Goal: Transaction & Acquisition: Obtain resource

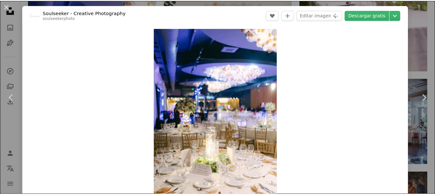
scroll to position [850, 0]
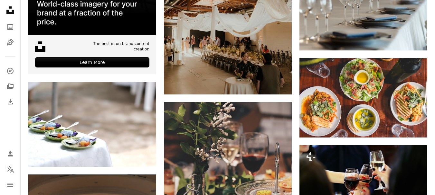
scroll to position [2166, 0]
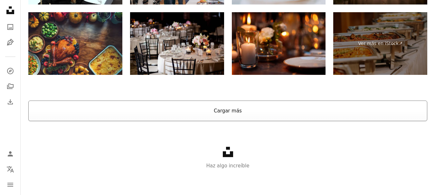
click at [227, 109] on button "Cargar más" at bounding box center [227, 111] width 399 height 21
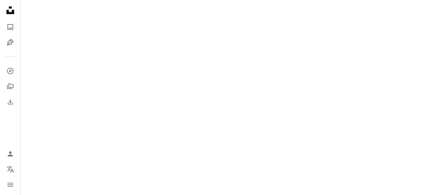
scroll to position [2146, 0]
click at [227, 109] on div at bounding box center [228, 62] width 414 height 265
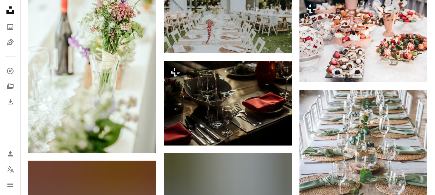
scroll to position [2727, 0]
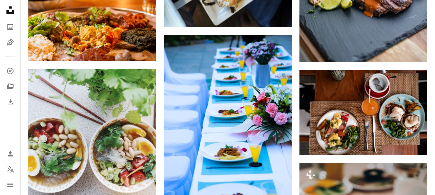
scroll to position [3935, 0]
